Goal: Task Accomplishment & Management: Manage account settings

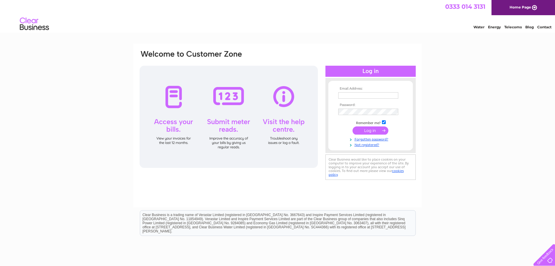
type input "john.mclauchlan@perceptivecommunicators.co.uk"
click at [369, 131] on input "submit" at bounding box center [371, 130] width 36 height 8
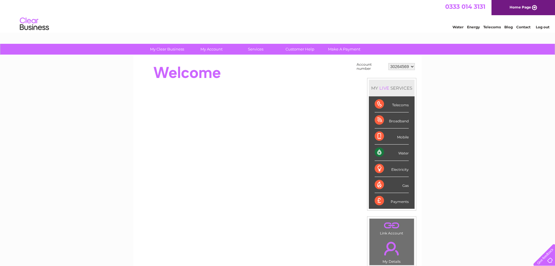
click at [405, 152] on div "Water" at bounding box center [392, 152] width 34 height 16
click at [378, 150] on div "Water" at bounding box center [392, 152] width 34 height 16
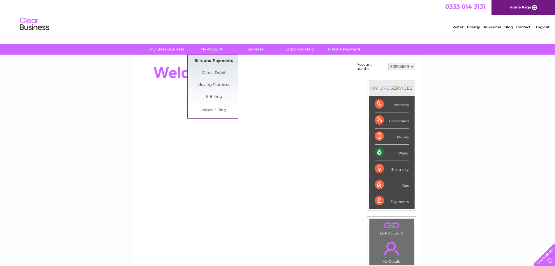
click at [214, 58] on link "Bills and Payments" at bounding box center [214, 61] width 48 height 12
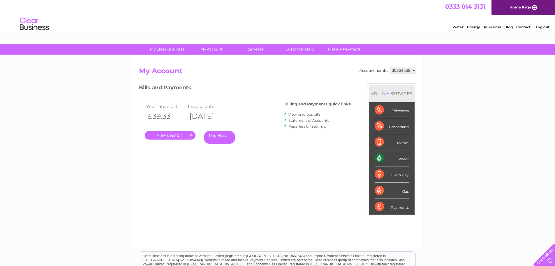
click at [311, 113] on link "View previous bills" at bounding box center [305, 114] width 32 height 4
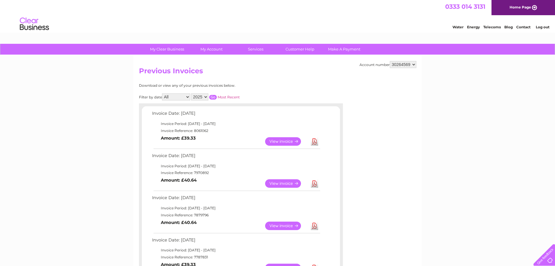
scroll to position [117, 0]
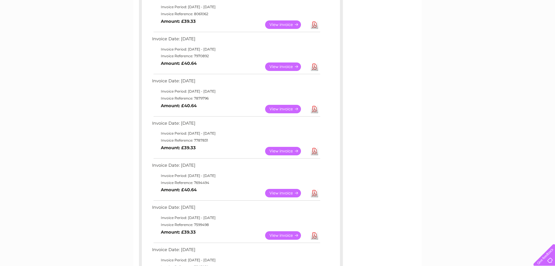
click at [315, 67] on link "Download" at bounding box center [314, 66] width 7 height 8
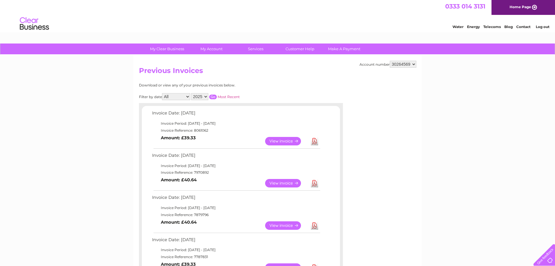
scroll to position [0, 0]
click at [313, 141] on link "Download" at bounding box center [314, 141] width 7 height 8
